Goal: Navigation & Orientation: Find specific page/section

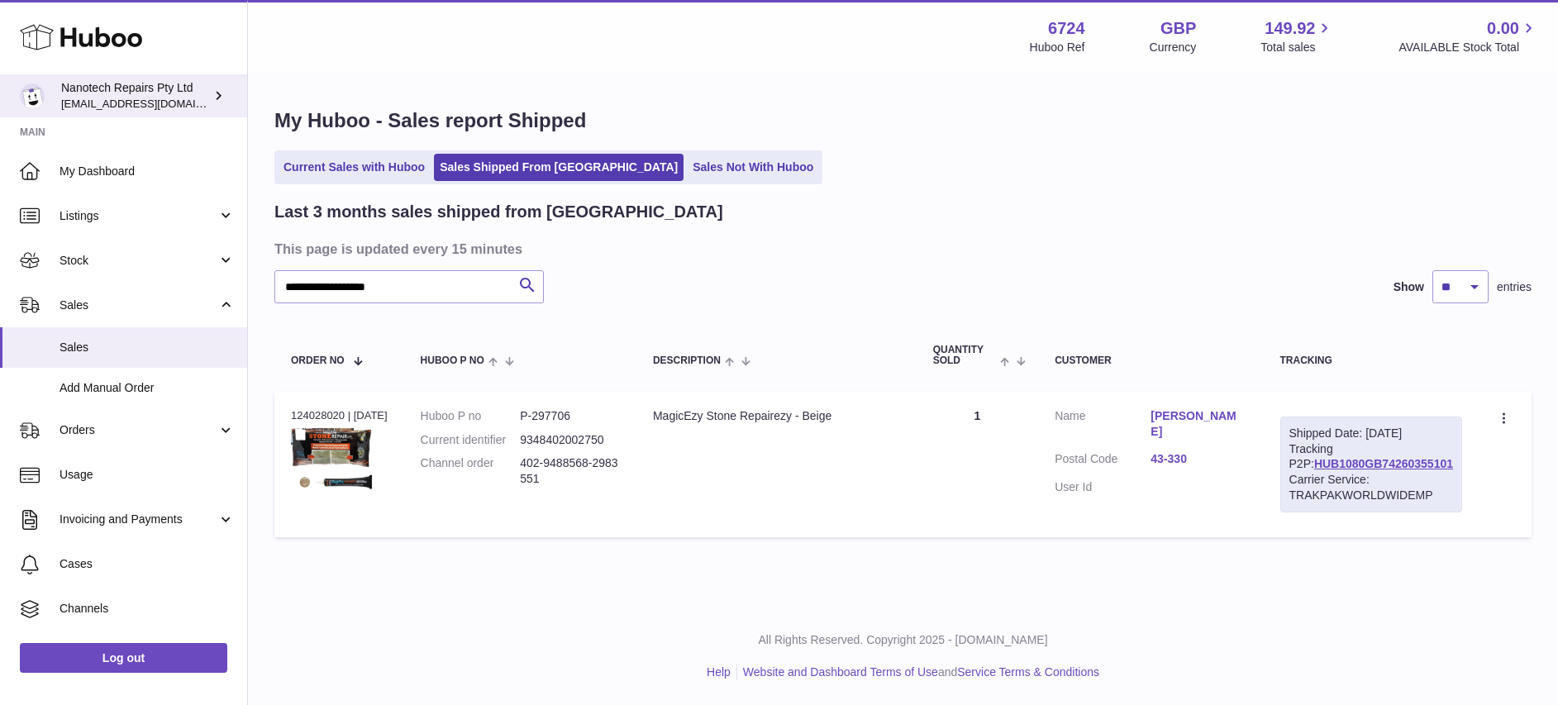
click at [131, 97] on span "[EMAIL_ADDRESS][DOMAIN_NAME]" at bounding box center [152, 103] width 182 height 13
click at [122, 92] on div "Nanotech Repairs Pty Ltd info@nanotechrepairs.com" at bounding box center [135, 95] width 149 height 31
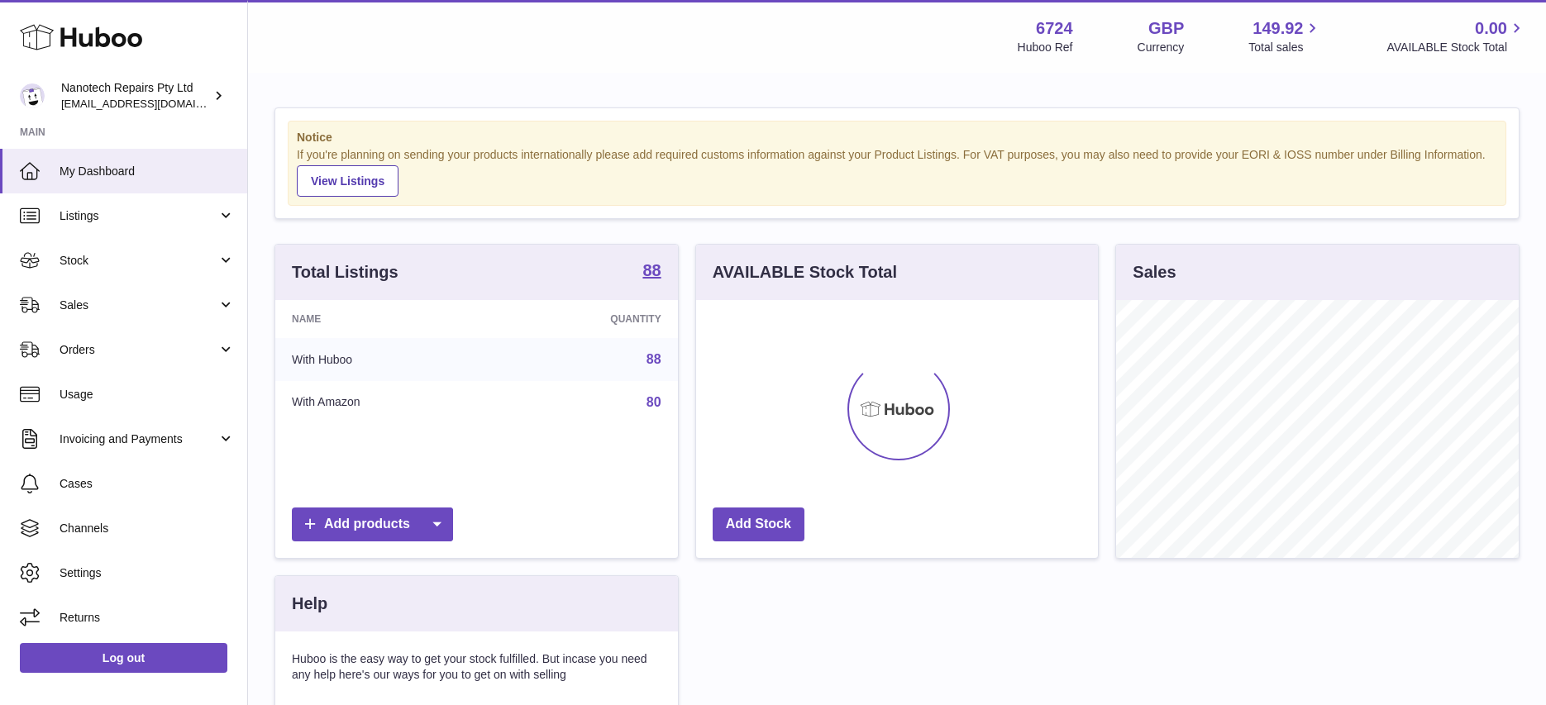
scroll to position [258, 402]
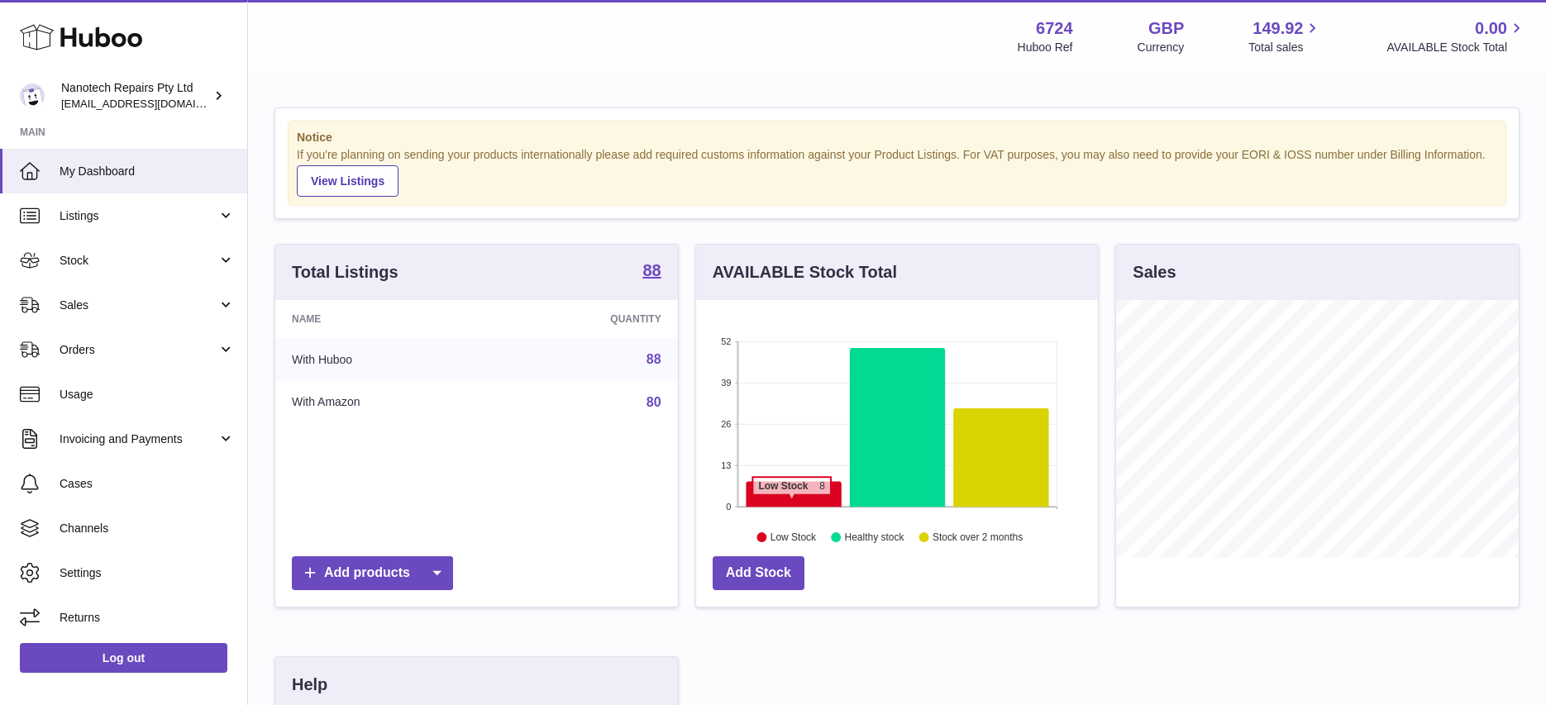
click at [791, 503] on icon at bounding box center [794, 495] width 96 height 26
click at [798, 494] on icon at bounding box center [794, 495] width 96 height 26
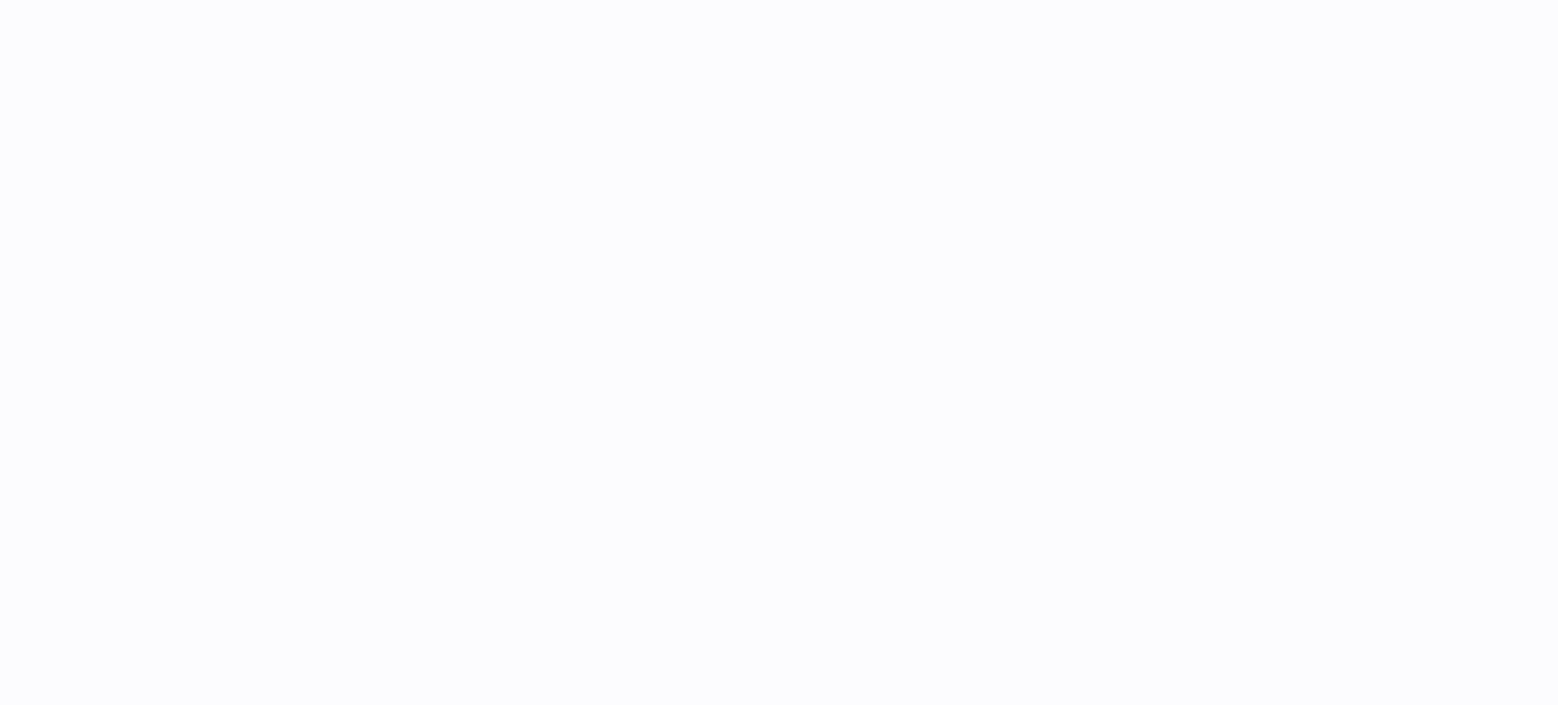
click at [794, 493] on div at bounding box center [903, 352] width 1310 height 705
